Goal: Check status: Check status

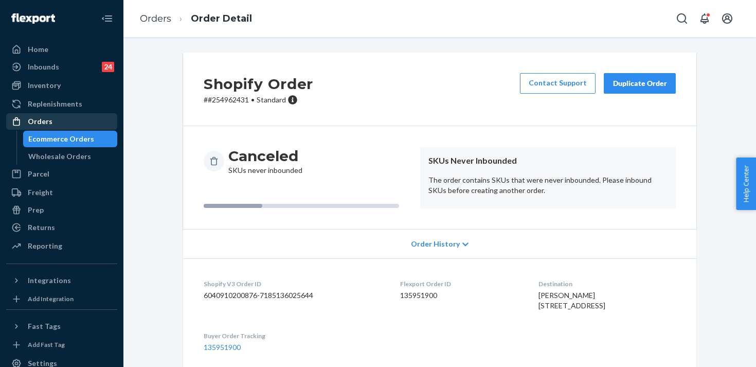
click at [84, 125] on div "Orders" at bounding box center [61, 121] width 109 height 14
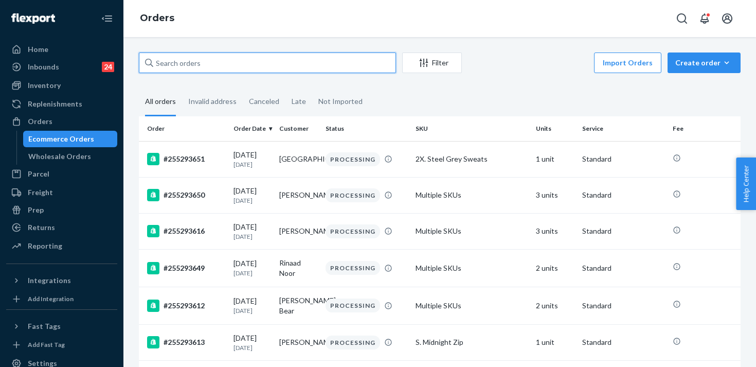
click at [273, 59] on input "text" at bounding box center [267, 62] width 257 height 21
paste input "255183142"
type input "255183142"
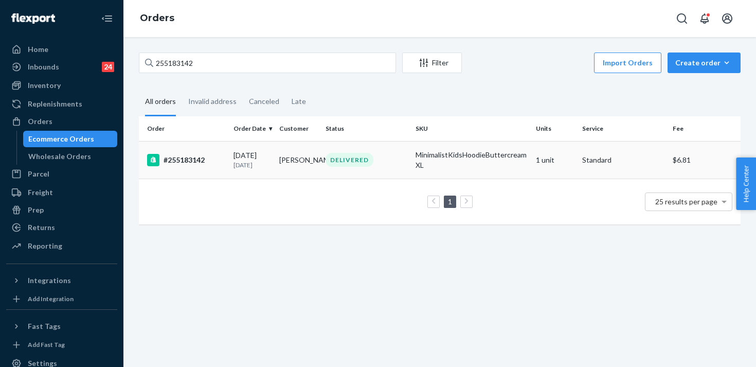
click at [191, 152] on td "#255183142" at bounding box center [184, 160] width 91 height 38
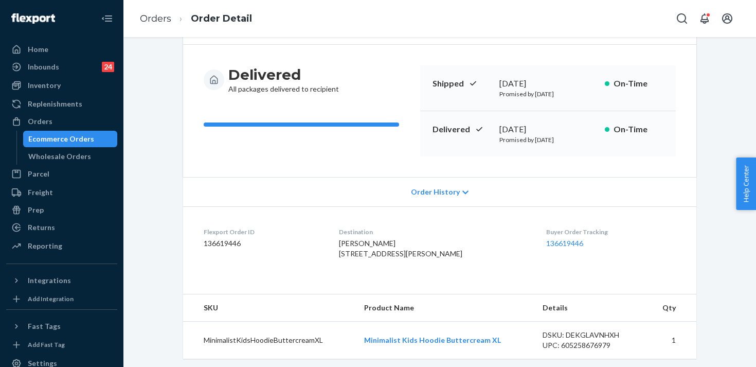
scroll to position [83, 0]
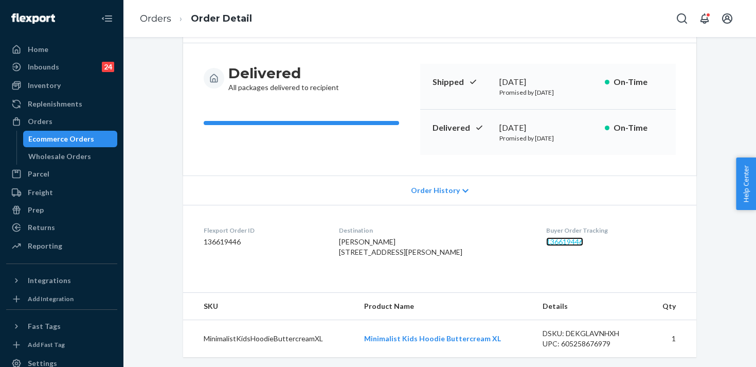
click at [553, 240] on link "136619446" at bounding box center [564, 241] width 37 height 9
